Goal: Check status: Check status

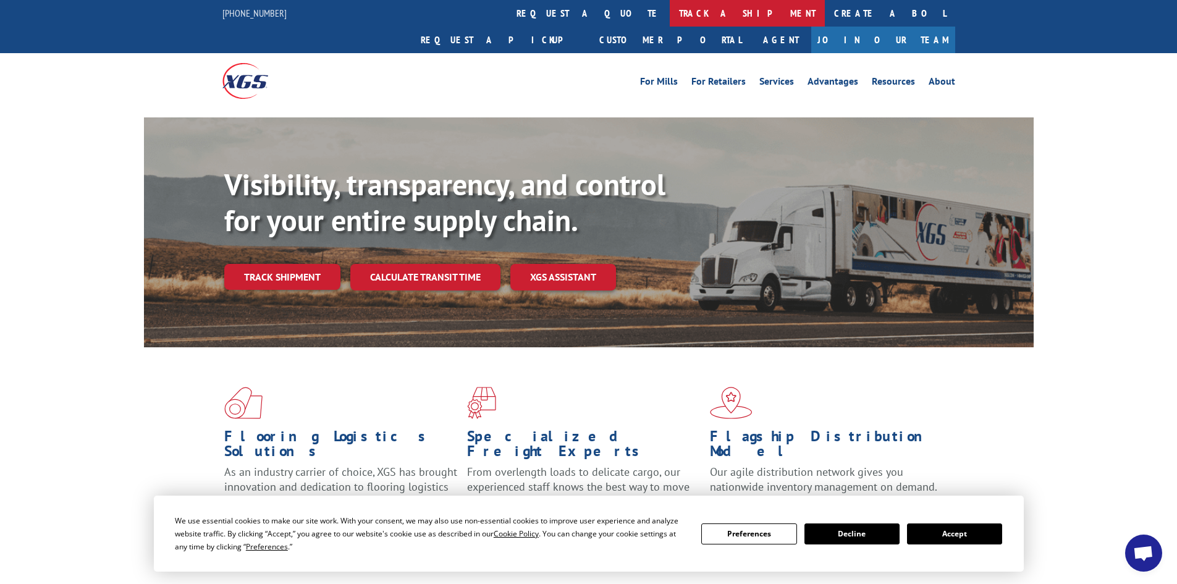
click at [669, 9] on link "track a shipment" at bounding box center [746, 13] width 155 height 27
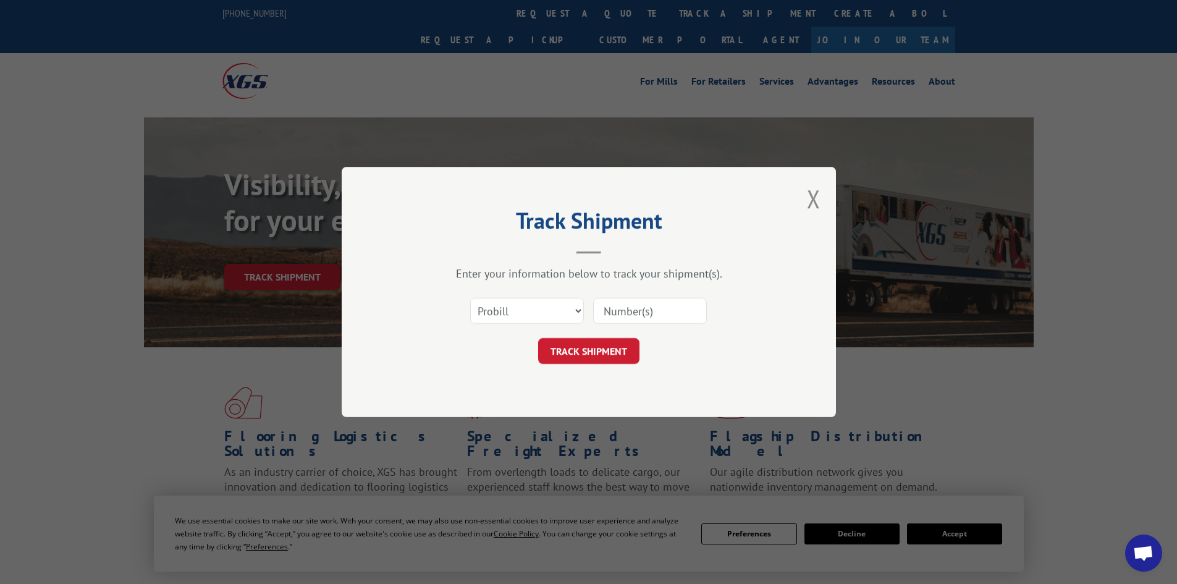
click at [628, 317] on input at bounding box center [650, 311] width 114 height 26
type input "816280"
click at [590, 349] on button "TRACK SHIPMENT" at bounding box center [588, 351] width 101 height 26
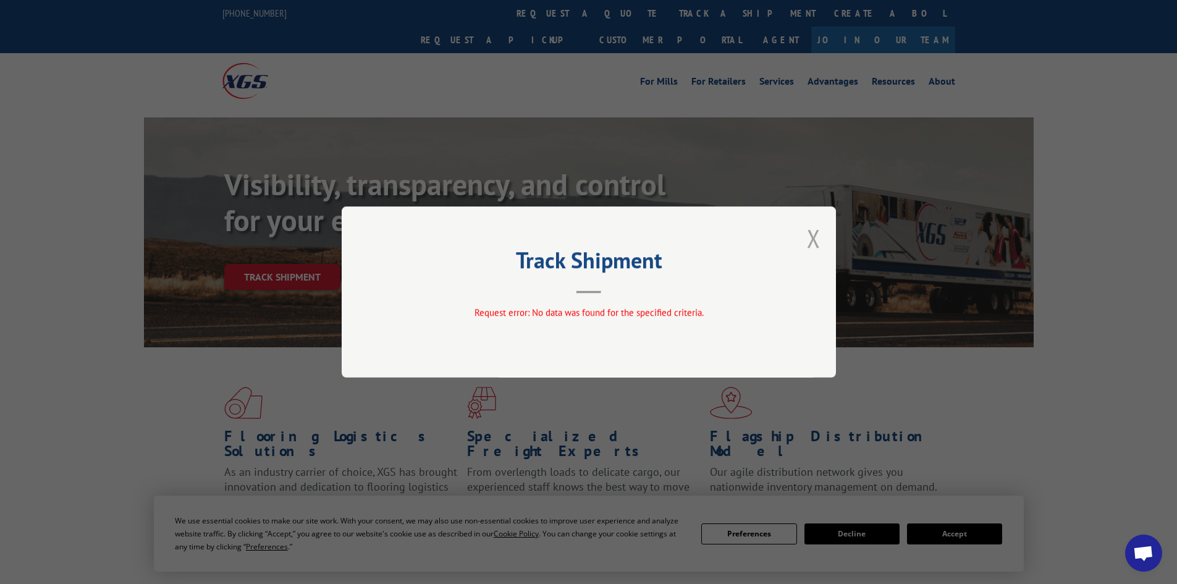
click at [813, 239] on button "Close modal" at bounding box center [814, 238] width 14 height 33
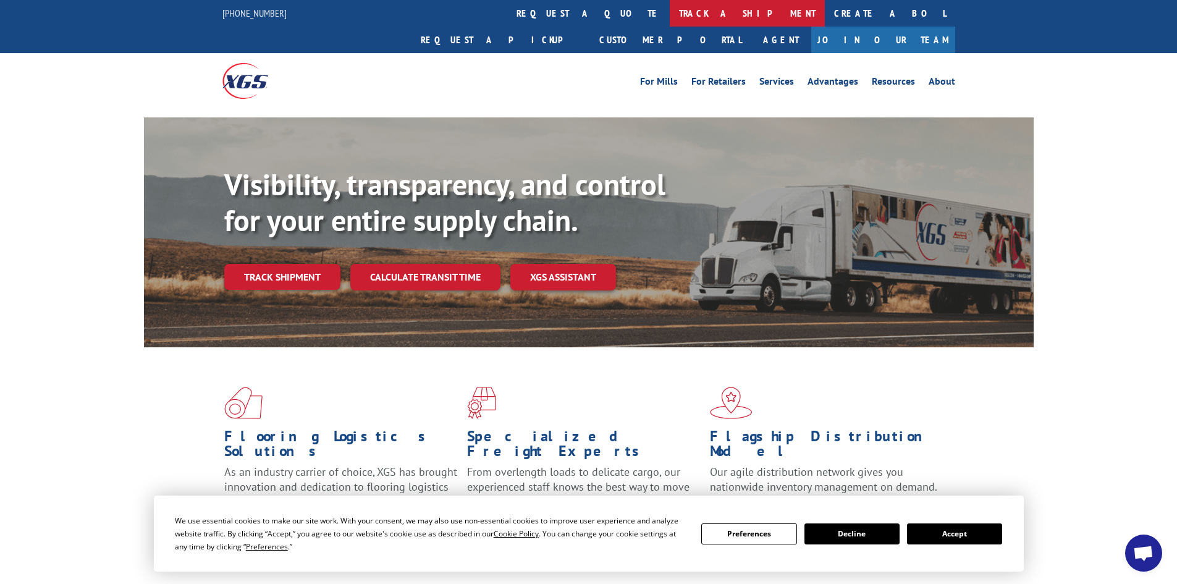
click at [669, 11] on link "track a shipment" at bounding box center [746, 13] width 155 height 27
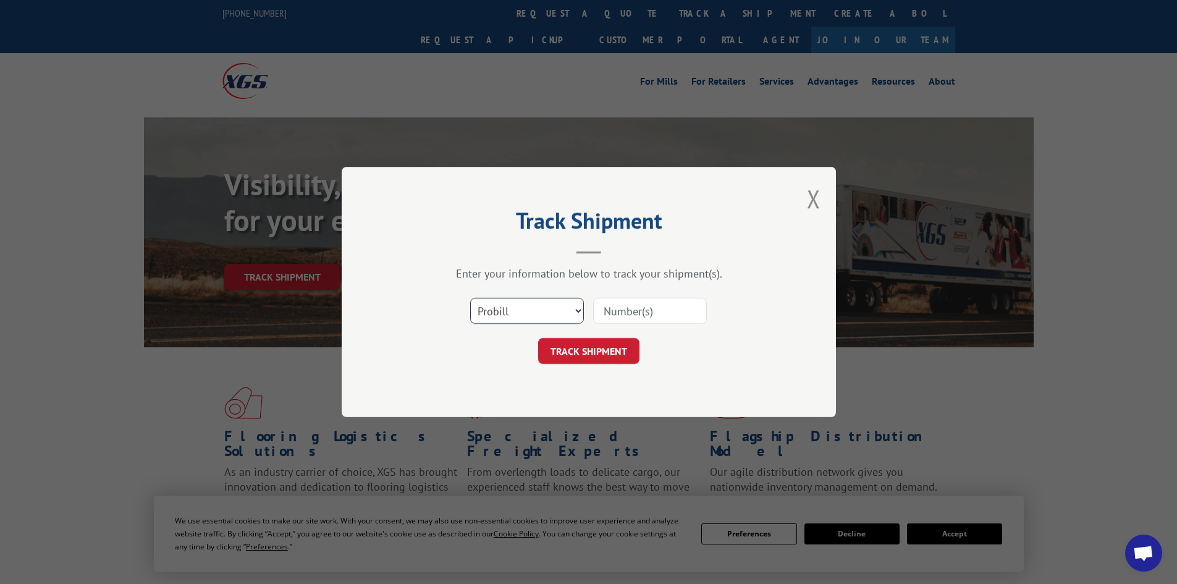
click at [514, 313] on select "Select category... Probill BOL PO" at bounding box center [527, 311] width 114 height 26
select select "bol"
click at [470, 298] on select "Select category... Probill BOL PO" at bounding box center [527, 311] width 114 height 26
click at [627, 311] on input at bounding box center [650, 311] width 114 height 26
type input "816280"
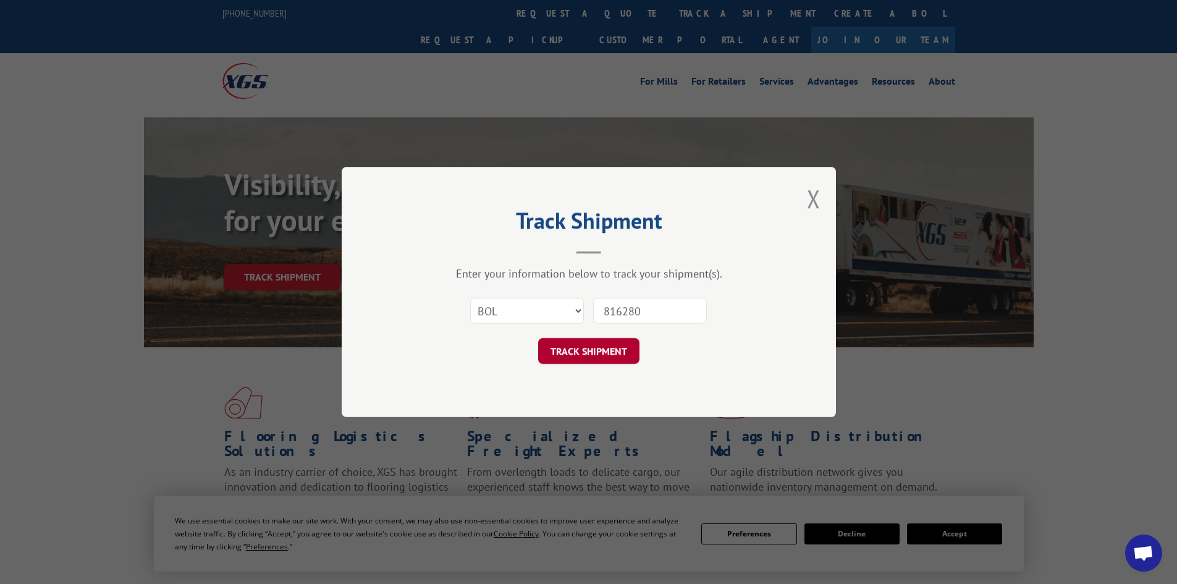
click at [600, 349] on button "TRACK SHIPMENT" at bounding box center [588, 351] width 101 height 26
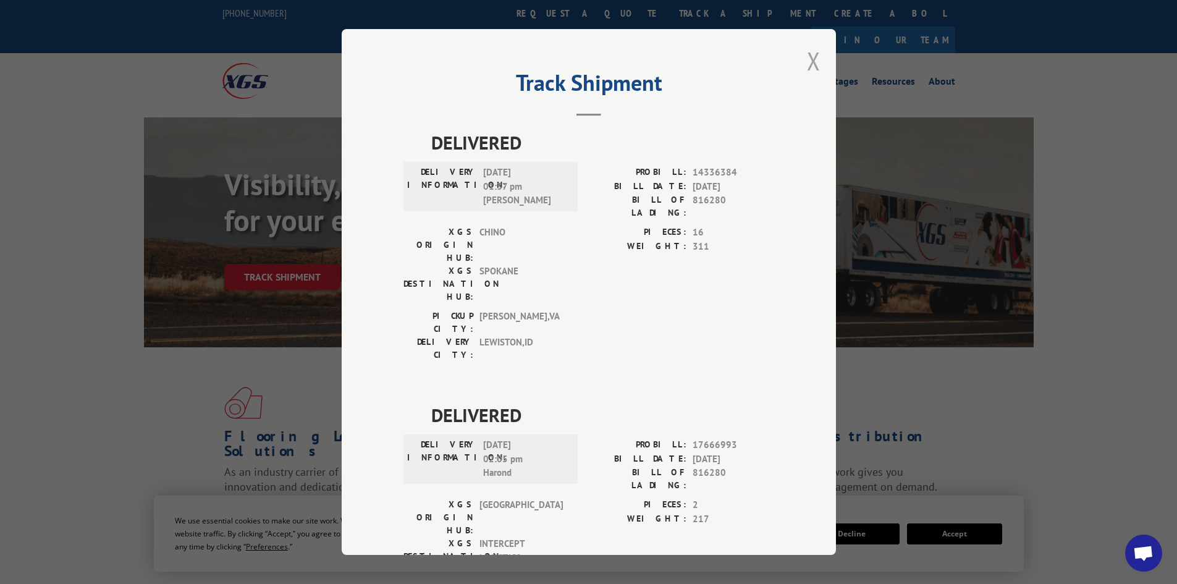
click at [808, 59] on button "Close modal" at bounding box center [814, 60] width 14 height 33
